Goal: Task Accomplishment & Management: Manage account settings

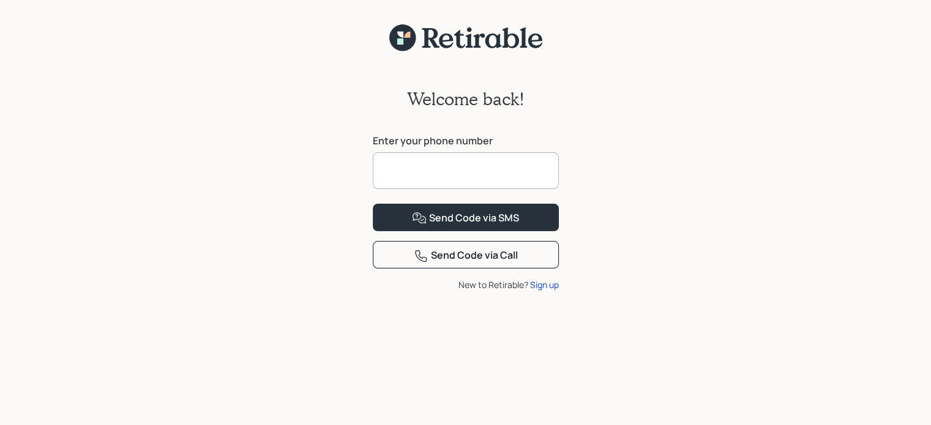
click at [451, 171] on input at bounding box center [466, 170] width 186 height 37
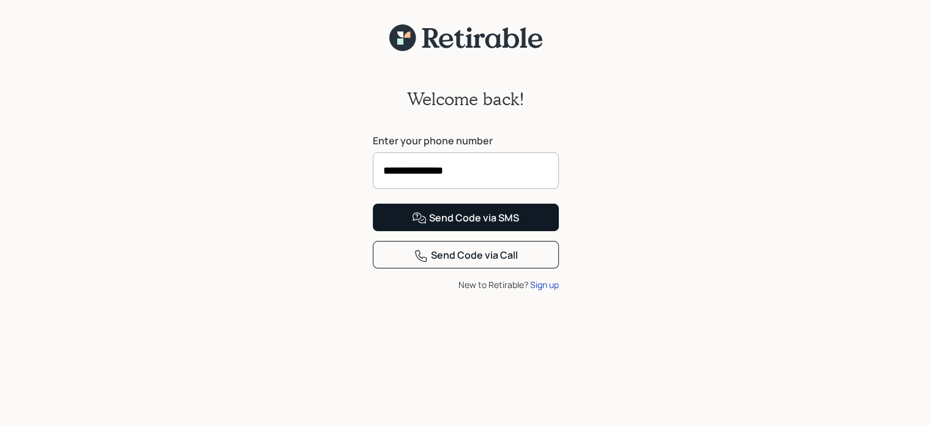
type input "**********"
click at [464, 226] on div "Send Code via SMS" at bounding box center [465, 218] width 107 height 15
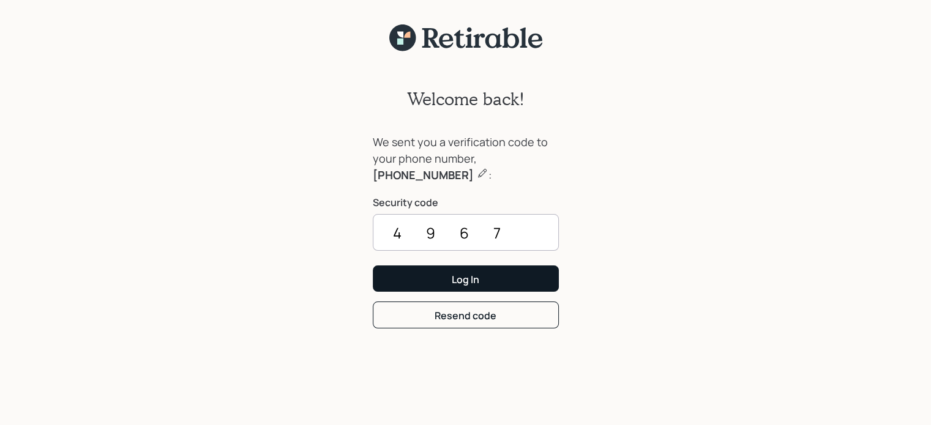
type input "4967"
click at [472, 283] on div "Log In" at bounding box center [466, 279] width 28 height 13
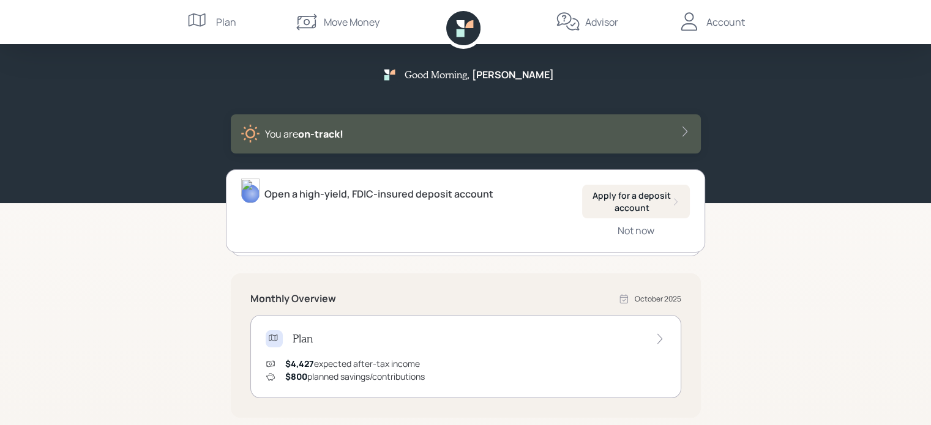
click at [805, 270] on div "Good Morning , [PERSON_NAME] are on‑track! Open a high-yield, FDIC-insured depo…" at bounding box center [465, 379] width 931 height 759
click at [725, 24] on div "Account" at bounding box center [725, 22] width 39 height 15
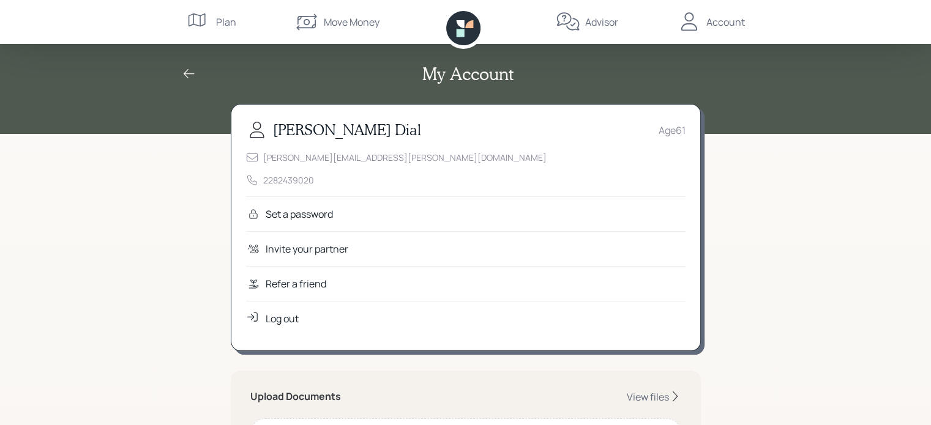
click at [191, 75] on icon at bounding box center [189, 74] width 15 height 15
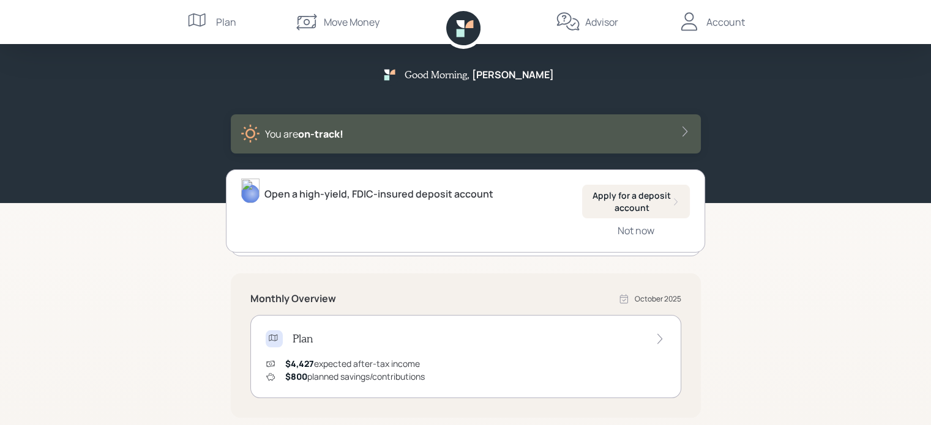
click at [158, 315] on div "Good Morning , [PERSON_NAME] are on‑track! Open a high-yield, FDIC-insured depo…" at bounding box center [465, 379] width 931 height 759
click at [280, 239] on div "Open a high-yield, FDIC-insured deposit account Apply for a deposit account Not…" at bounding box center [465, 210] width 479 height 83
click at [686, 129] on icon at bounding box center [685, 131] width 12 height 12
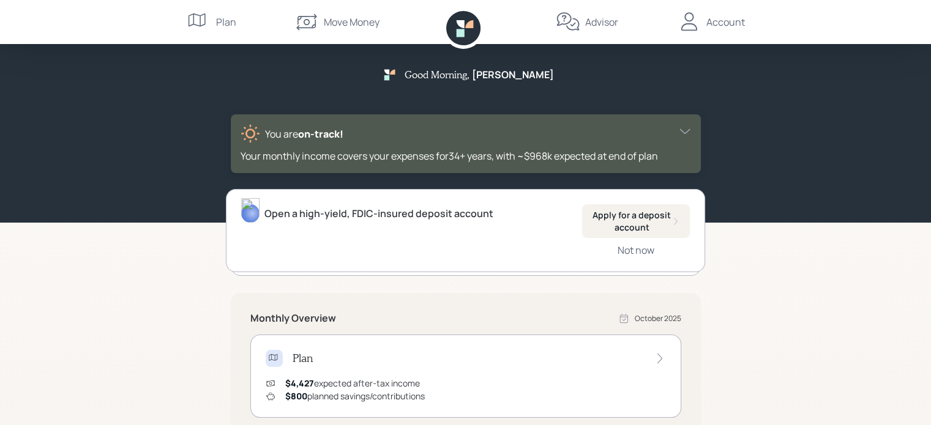
click at [686, 129] on icon at bounding box center [685, 131] width 12 height 12
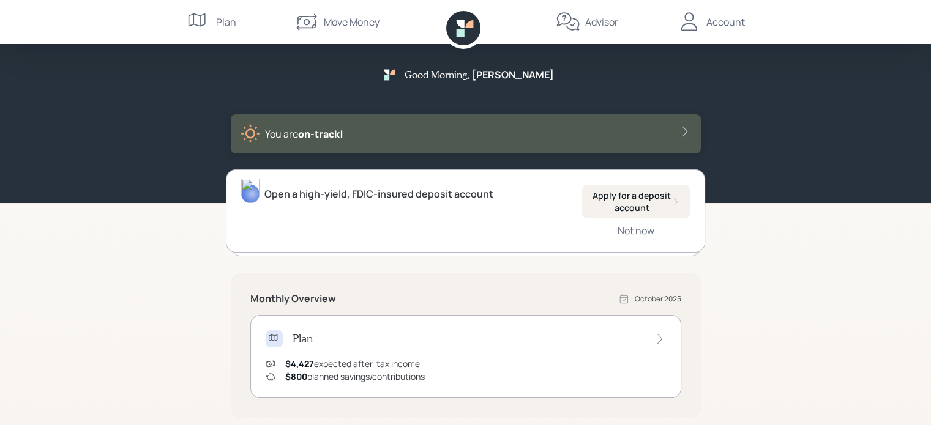
click at [661, 337] on icon at bounding box center [659, 339] width 12 height 12
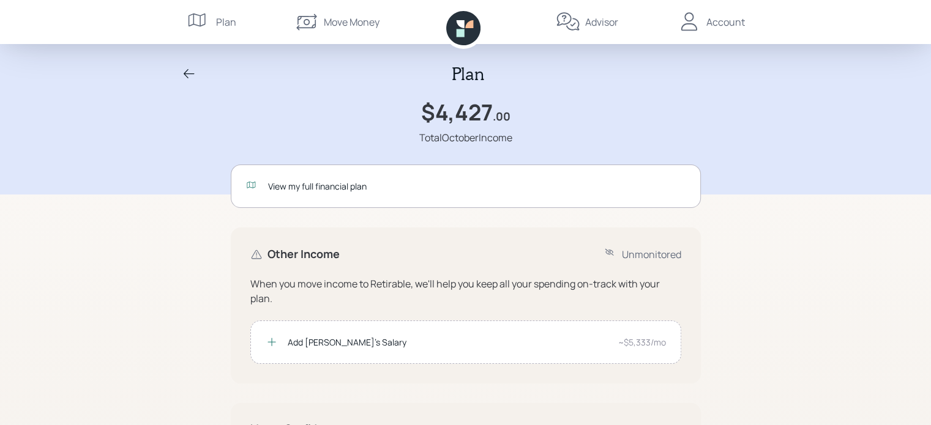
click at [842, 326] on div "Plan $4,427 .00 Total October Income View my full financial plan Other Income U…" at bounding box center [465, 289] width 931 height 579
click at [186, 72] on icon at bounding box center [189, 74] width 15 height 15
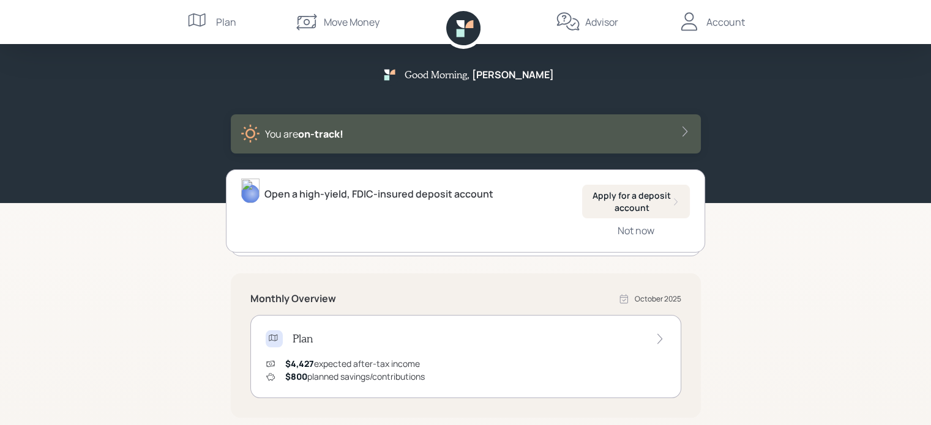
click at [727, 18] on div "Account" at bounding box center [725, 22] width 39 height 15
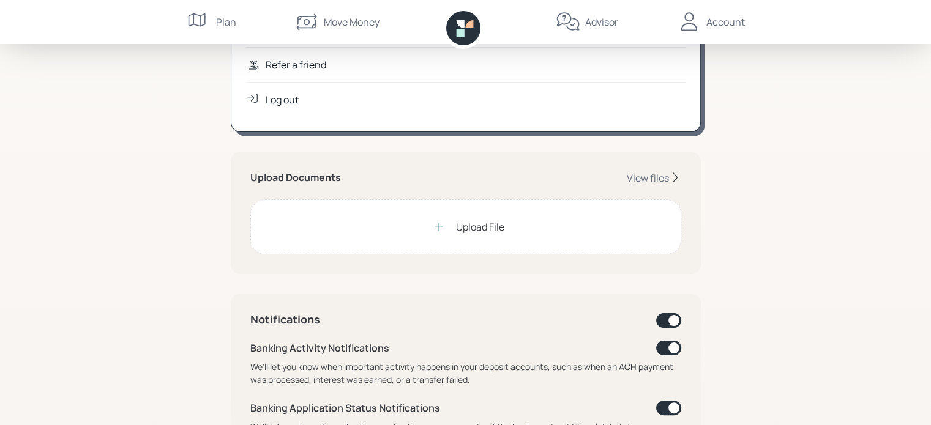
scroll to position [220, 0]
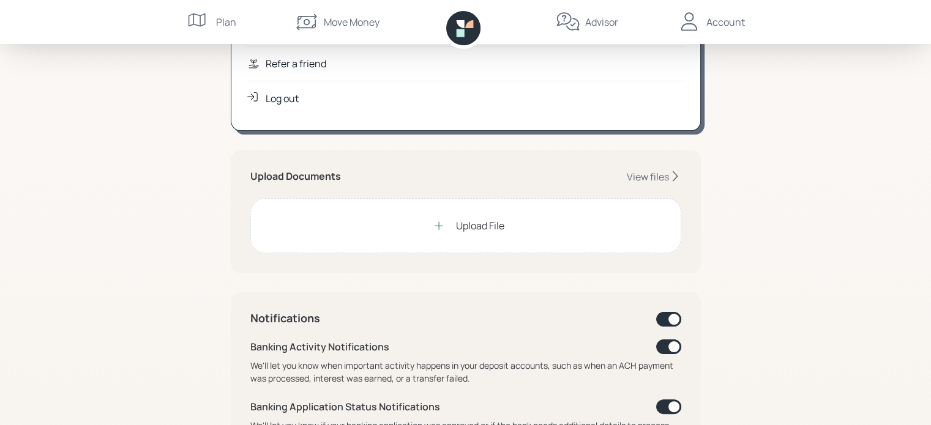
click at [566, 226] on div "Upload File" at bounding box center [465, 225] width 431 height 55
click at [443, 228] on icon at bounding box center [439, 226] width 12 height 12
click at [438, 225] on icon at bounding box center [438, 225] width 8 height 8
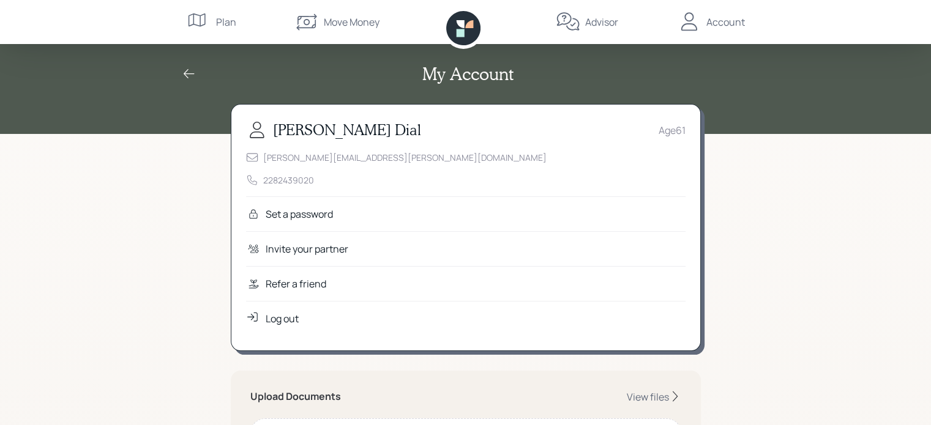
click at [185, 73] on icon at bounding box center [189, 73] width 11 height 9
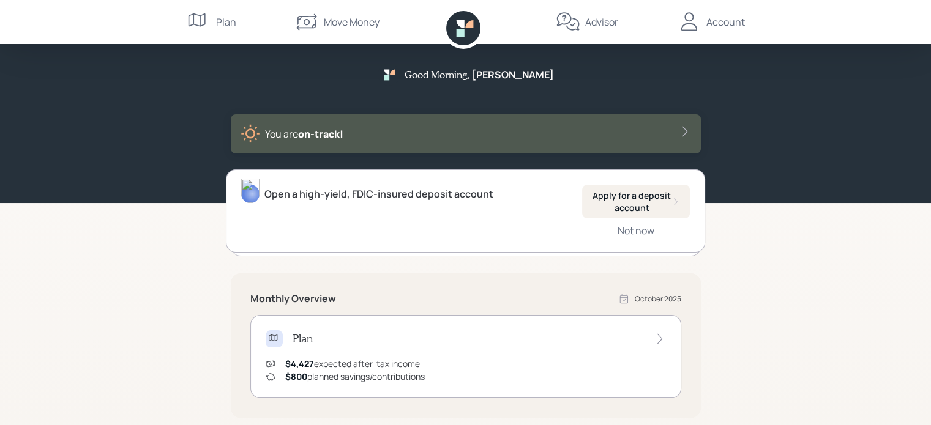
click at [597, 23] on div "Advisor" at bounding box center [601, 22] width 33 height 15
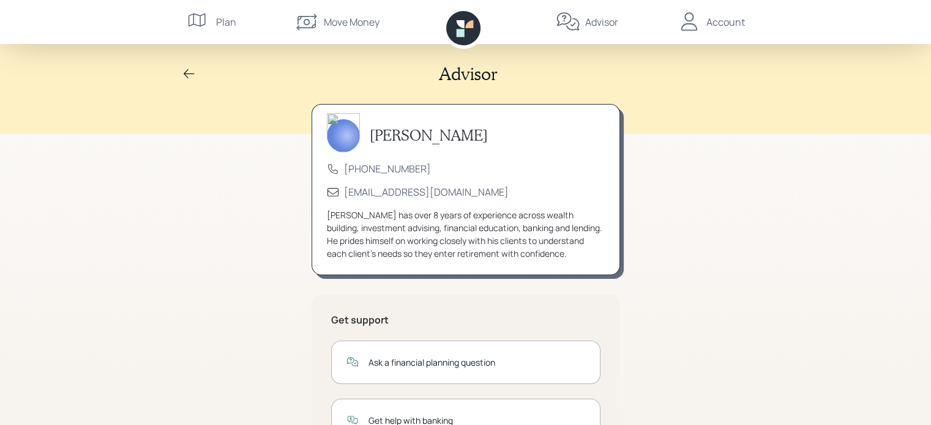
click at [724, 20] on div "Account" at bounding box center [725, 22] width 39 height 15
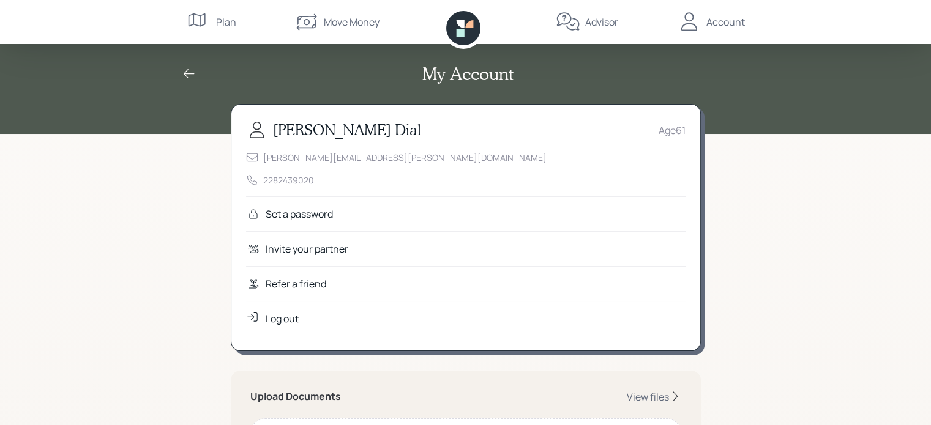
click at [294, 318] on div "Log out" at bounding box center [282, 318] width 33 height 15
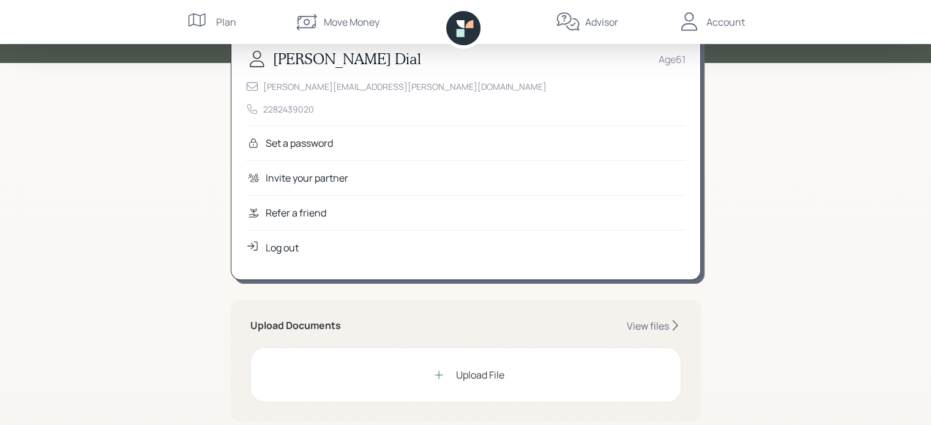
scroll to position [73, 0]
